Goal: Use online tool/utility: Utilize a website feature to perform a specific function

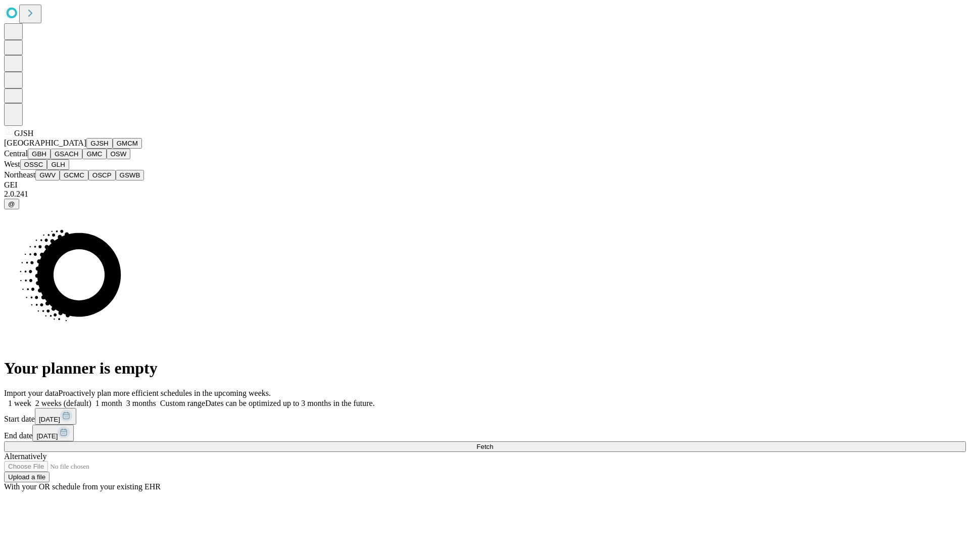
click at [86, 149] on button "GJSH" at bounding box center [99, 143] width 26 height 11
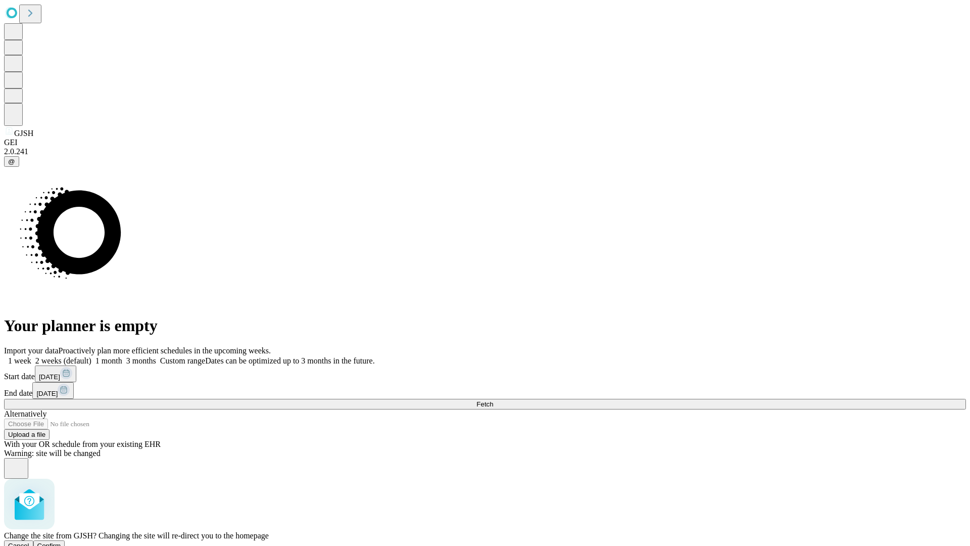
click at [61, 542] on span "Confirm" at bounding box center [49, 546] width 24 height 8
click at [31, 356] on label "1 week" at bounding box center [17, 360] width 27 height 9
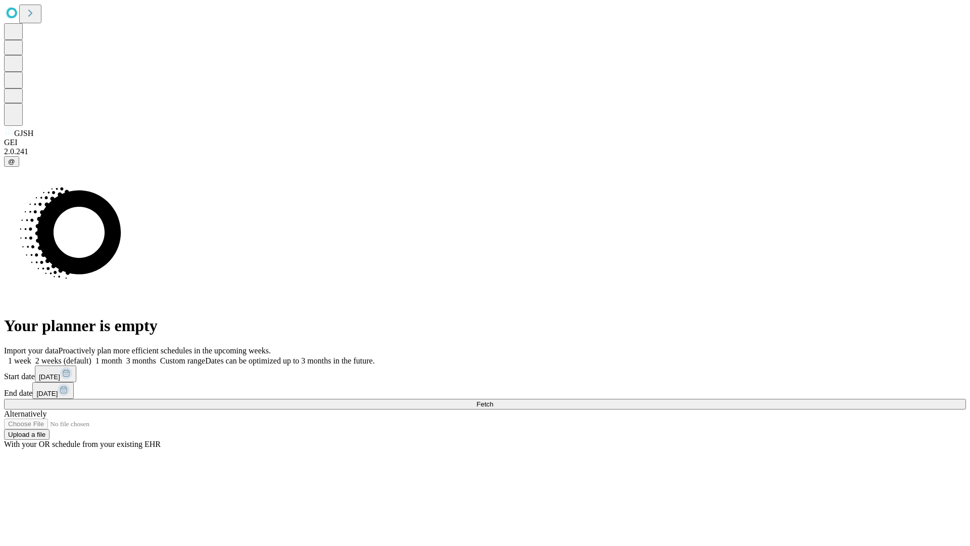
click at [493, 400] on span "Fetch" at bounding box center [485, 404] width 17 height 8
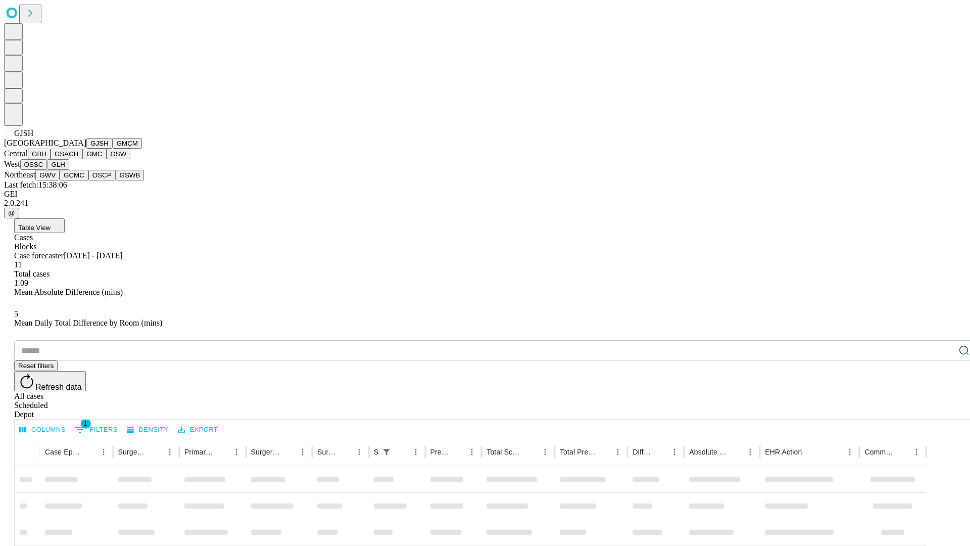
click at [113, 149] on button "GMCM" at bounding box center [127, 143] width 29 height 11
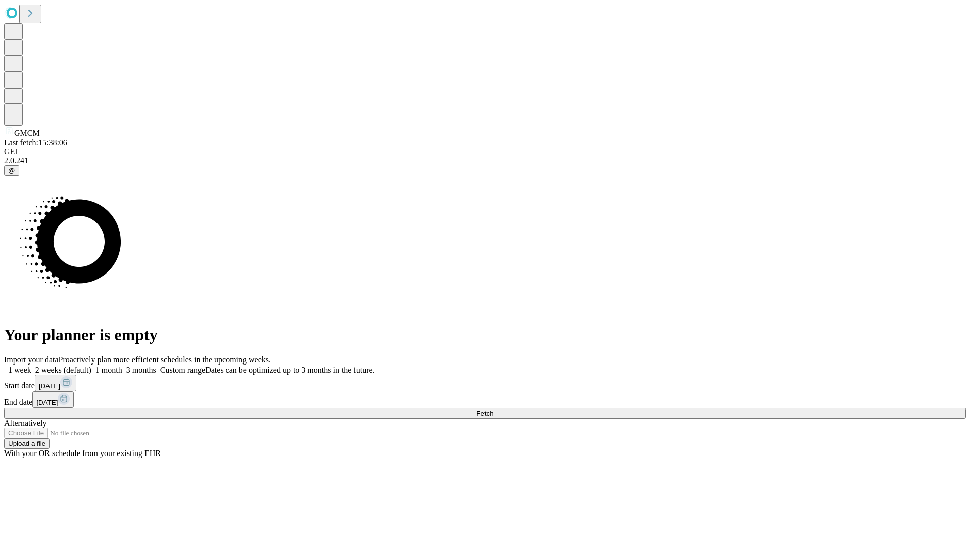
click at [31, 365] on label "1 week" at bounding box center [17, 369] width 27 height 9
click at [493, 409] on span "Fetch" at bounding box center [485, 413] width 17 height 8
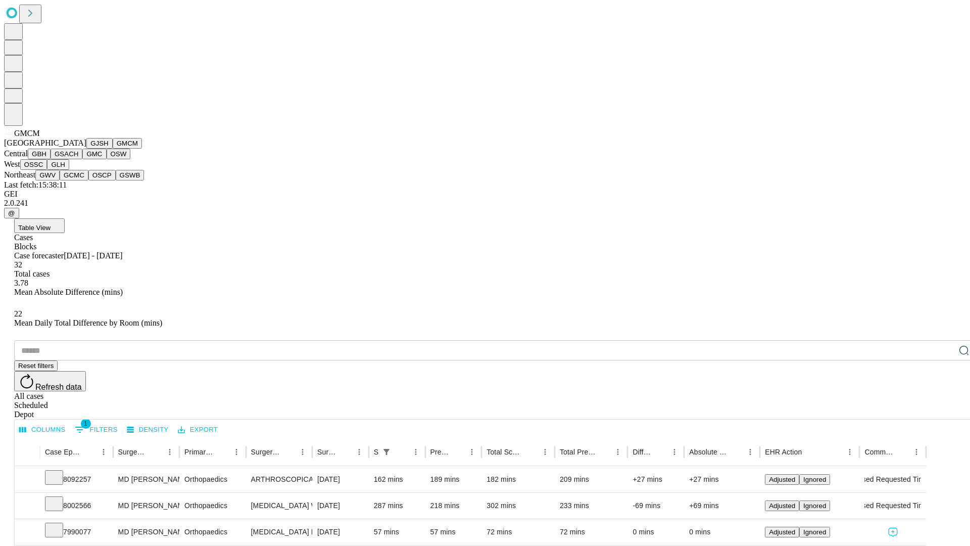
click at [51, 159] on button "GBH" at bounding box center [39, 154] width 23 height 11
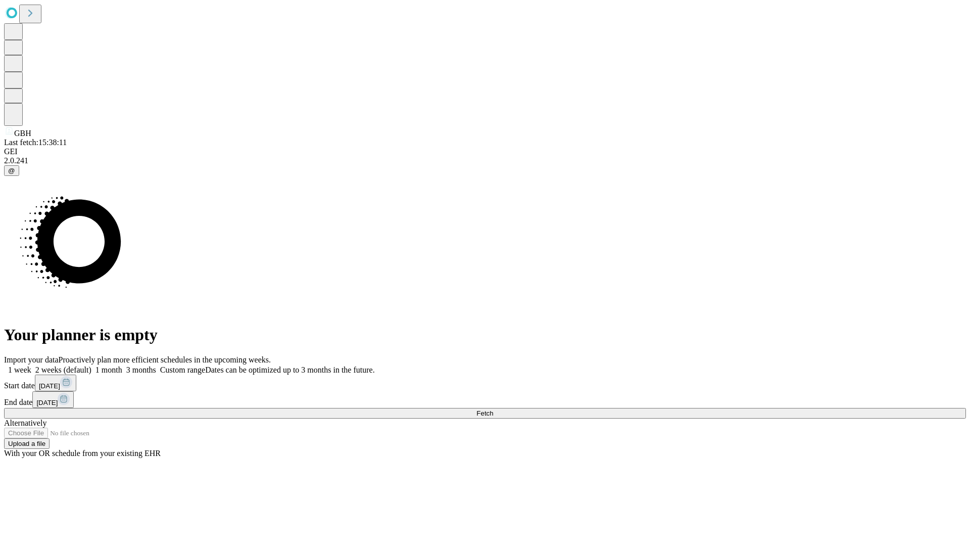
click at [31, 365] on label "1 week" at bounding box center [17, 369] width 27 height 9
click at [493, 409] on span "Fetch" at bounding box center [485, 413] width 17 height 8
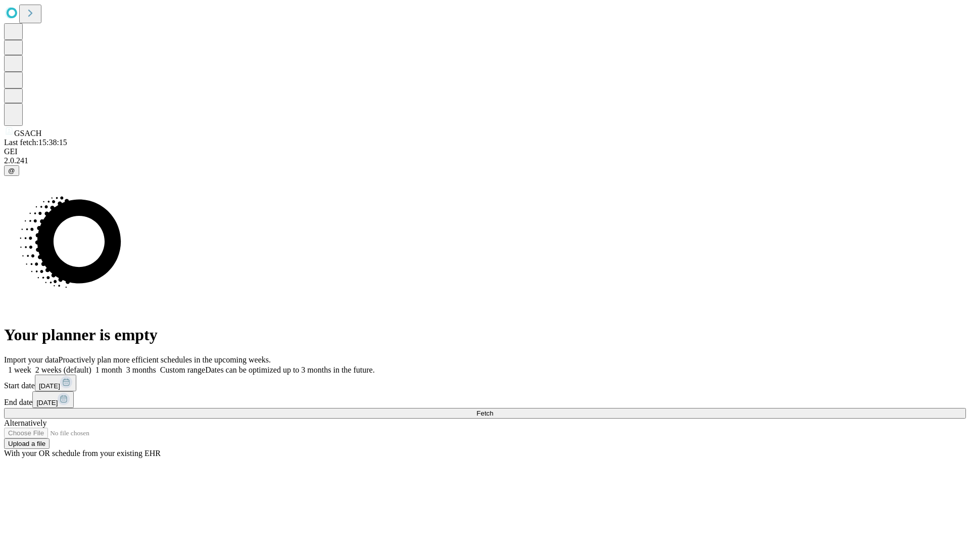
click at [493, 409] on span "Fetch" at bounding box center [485, 413] width 17 height 8
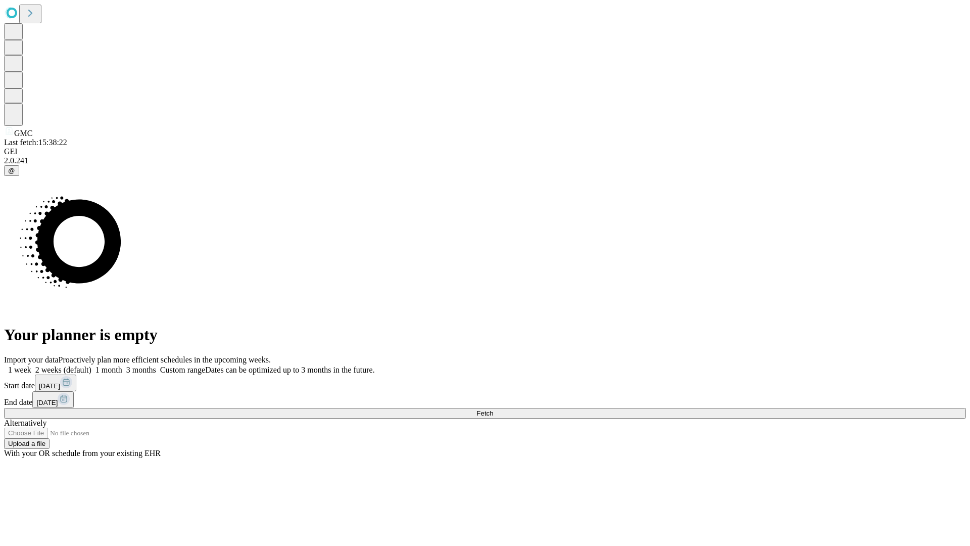
click at [31, 365] on label "1 week" at bounding box center [17, 369] width 27 height 9
click at [493, 409] on span "Fetch" at bounding box center [485, 413] width 17 height 8
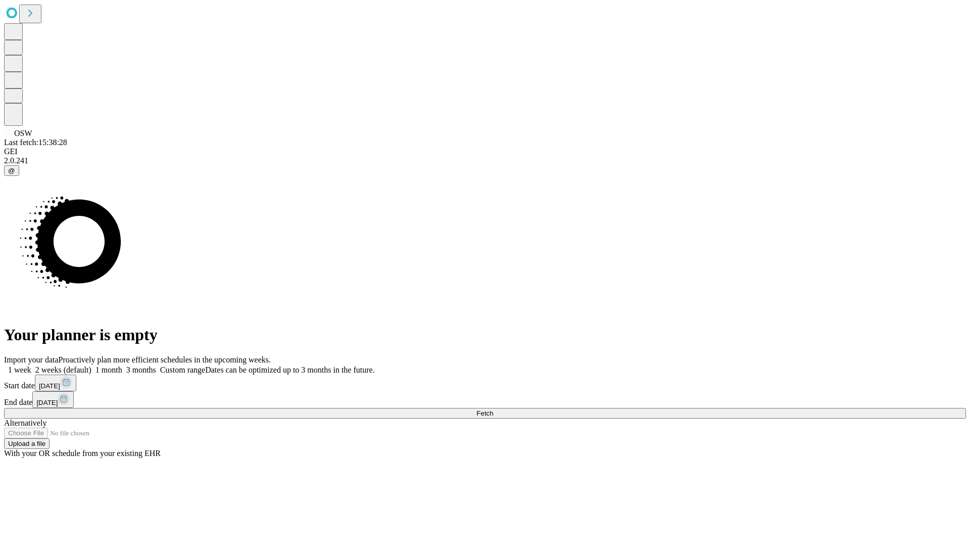
click at [31, 365] on label "1 week" at bounding box center [17, 369] width 27 height 9
click at [493, 409] on span "Fetch" at bounding box center [485, 413] width 17 height 8
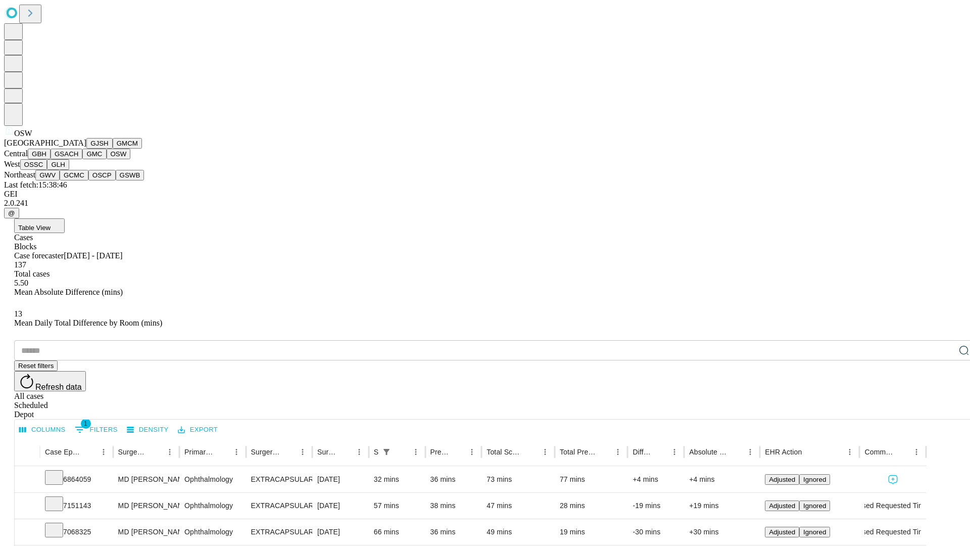
click at [48, 170] on button "OSSC" at bounding box center [33, 164] width 27 height 11
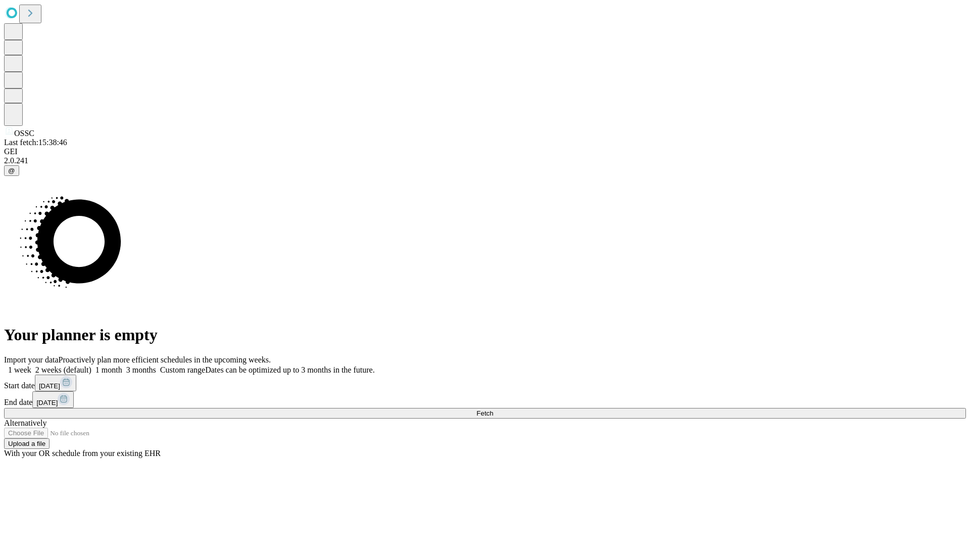
click at [31, 365] on label "1 week" at bounding box center [17, 369] width 27 height 9
click at [493, 409] on span "Fetch" at bounding box center [485, 413] width 17 height 8
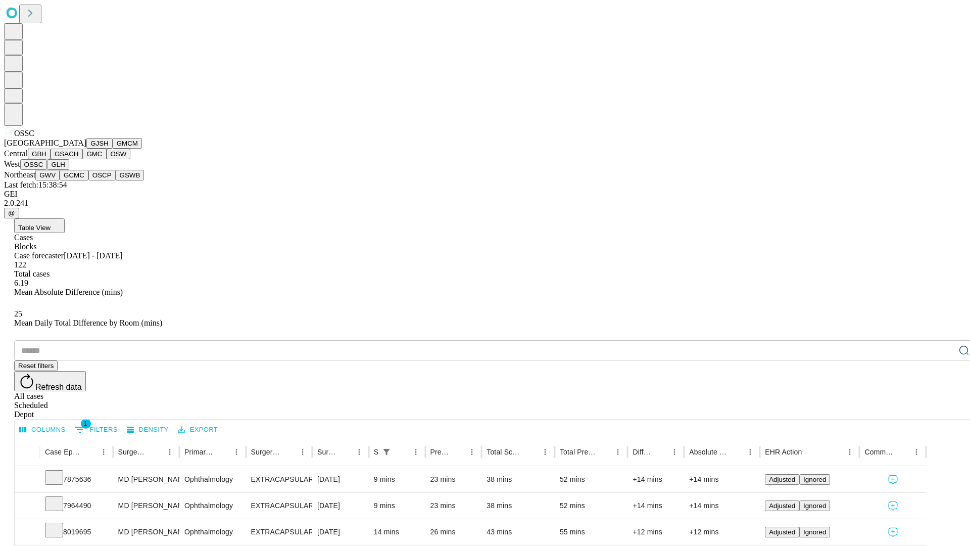
click at [69, 170] on button "GLH" at bounding box center [58, 164] width 22 height 11
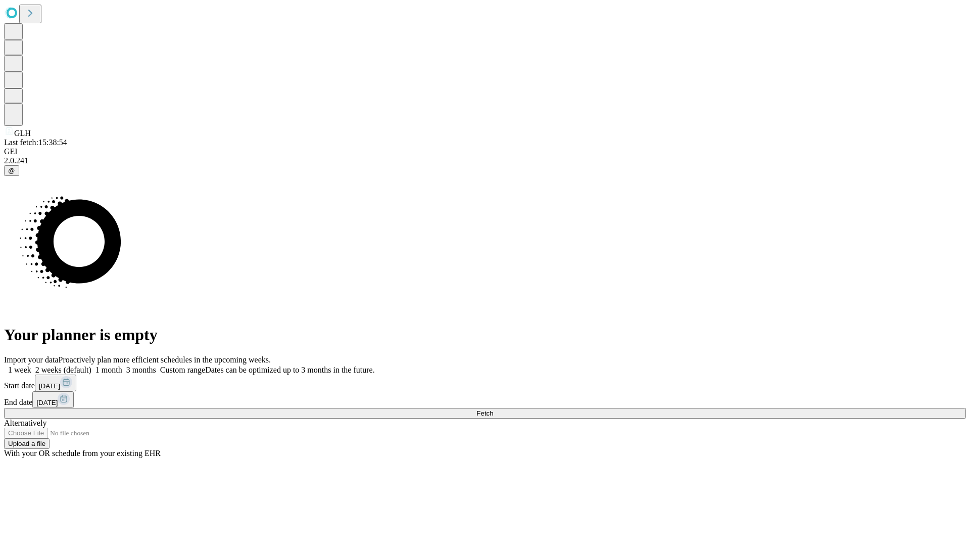
click at [31, 365] on label "1 week" at bounding box center [17, 369] width 27 height 9
click at [493, 409] on span "Fetch" at bounding box center [485, 413] width 17 height 8
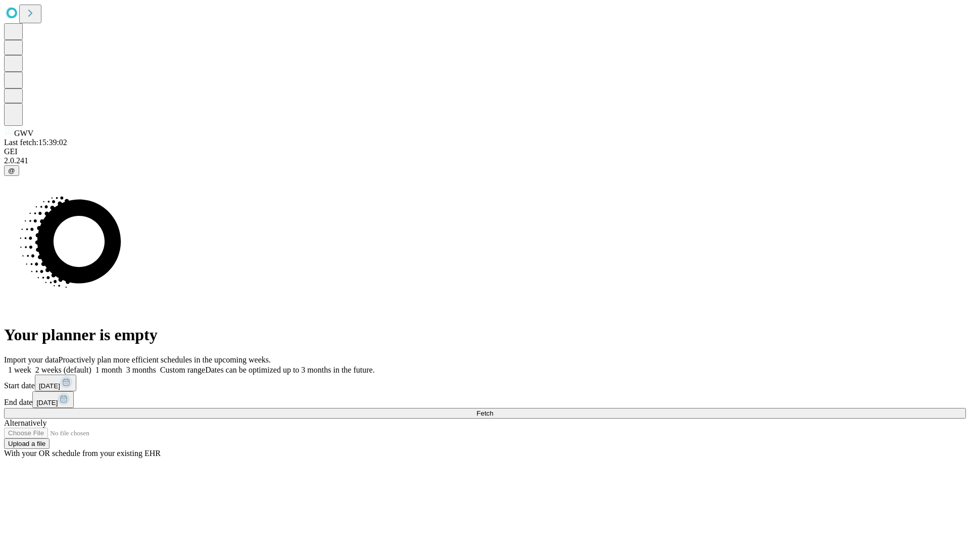
click at [31, 365] on label "1 week" at bounding box center [17, 369] width 27 height 9
click at [493, 409] on span "Fetch" at bounding box center [485, 413] width 17 height 8
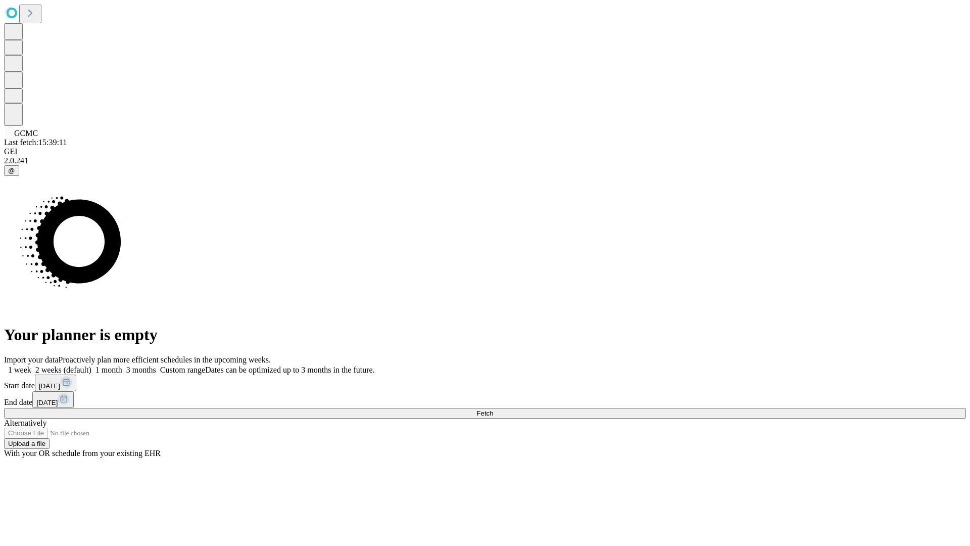
click at [493, 409] on span "Fetch" at bounding box center [485, 413] width 17 height 8
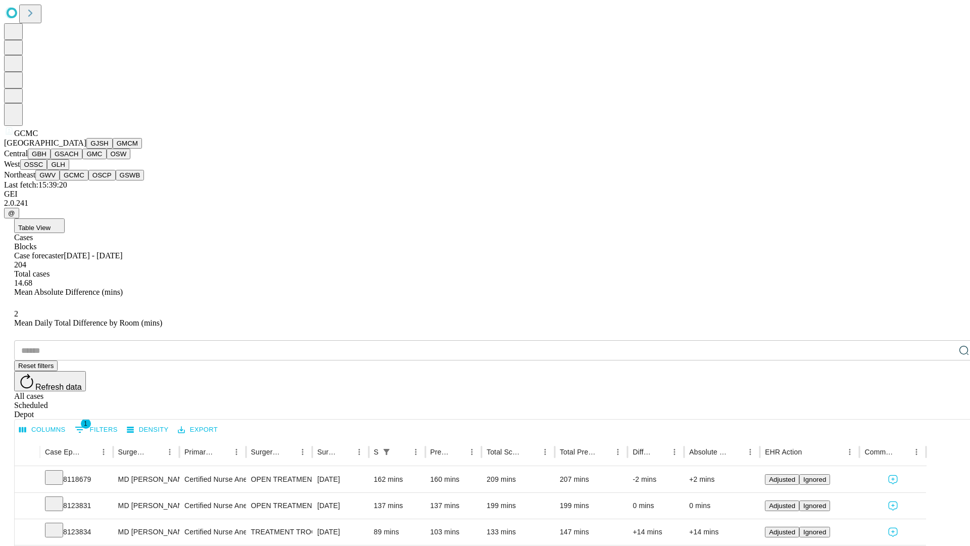
click at [88, 180] on button "OSCP" at bounding box center [101, 175] width 27 height 11
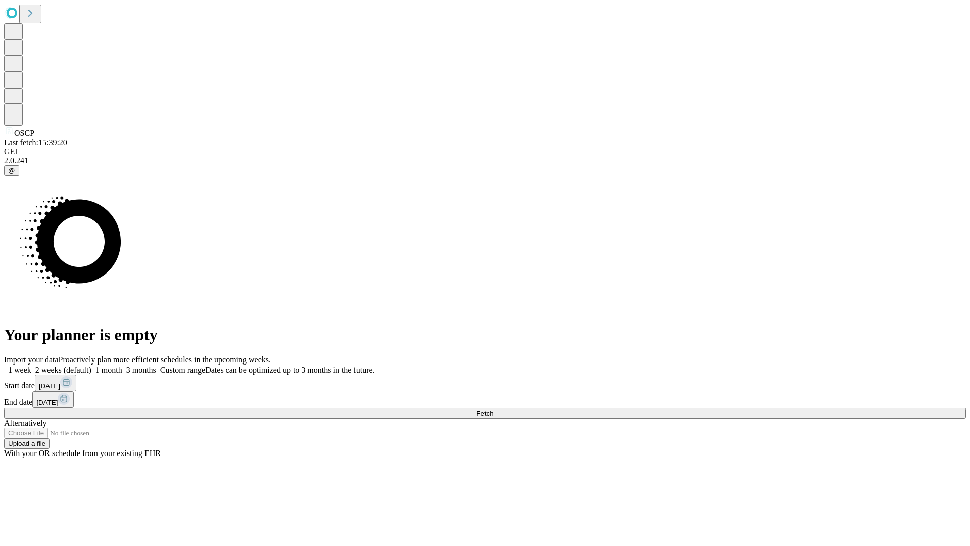
click at [31, 365] on label "1 week" at bounding box center [17, 369] width 27 height 9
click at [493, 409] on span "Fetch" at bounding box center [485, 413] width 17 height 8
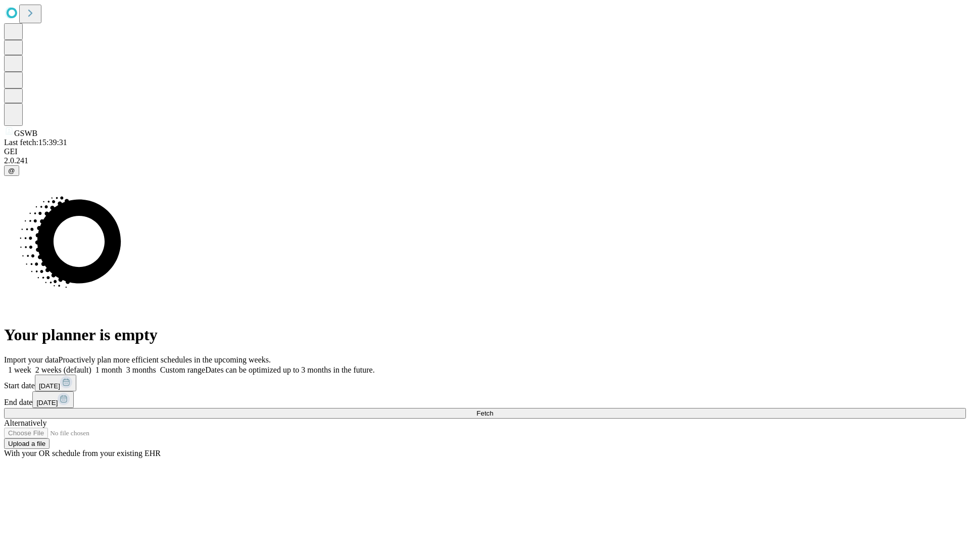
click at [31, 365] on label "1 week" at bounding box center [17, 369] width 27 height 9
click at [493, 409] on span "Fetch" at bounding box center [485, 413] width 17 height 8
